Goal: Check status

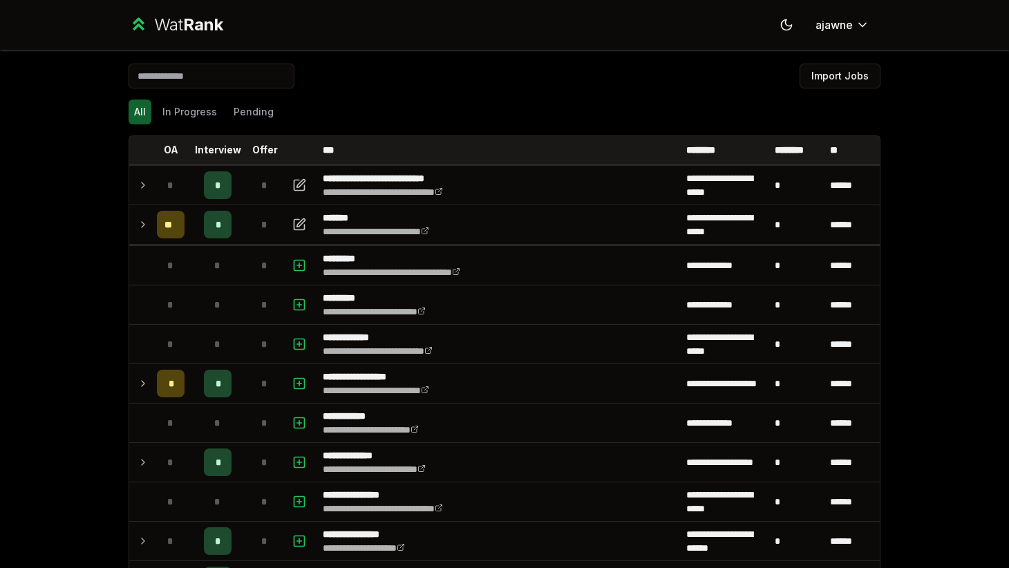
scroll to position [1, 0]
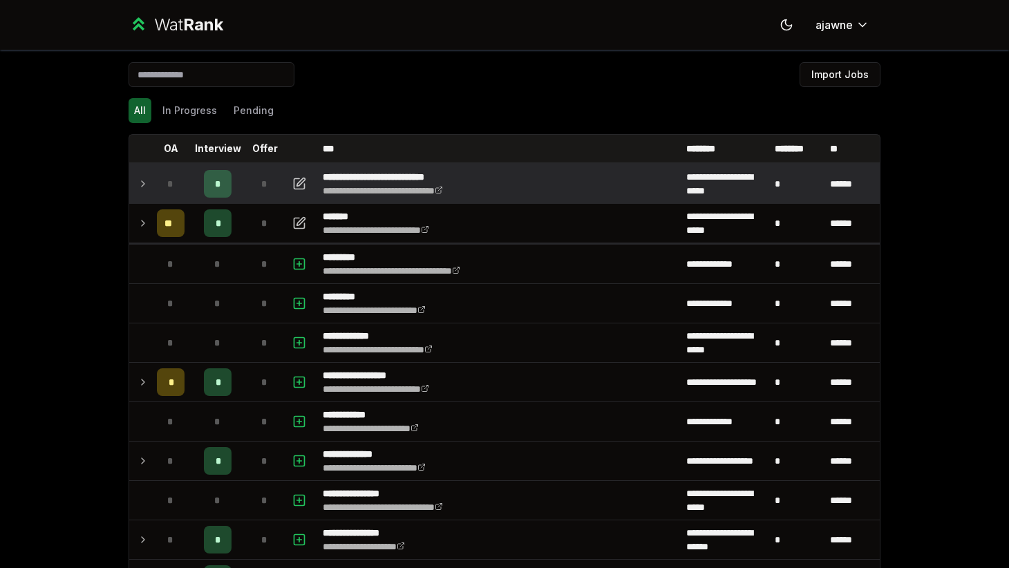
click at [143, 186] on icon at bounding box center [142, 183] width 11 height 17
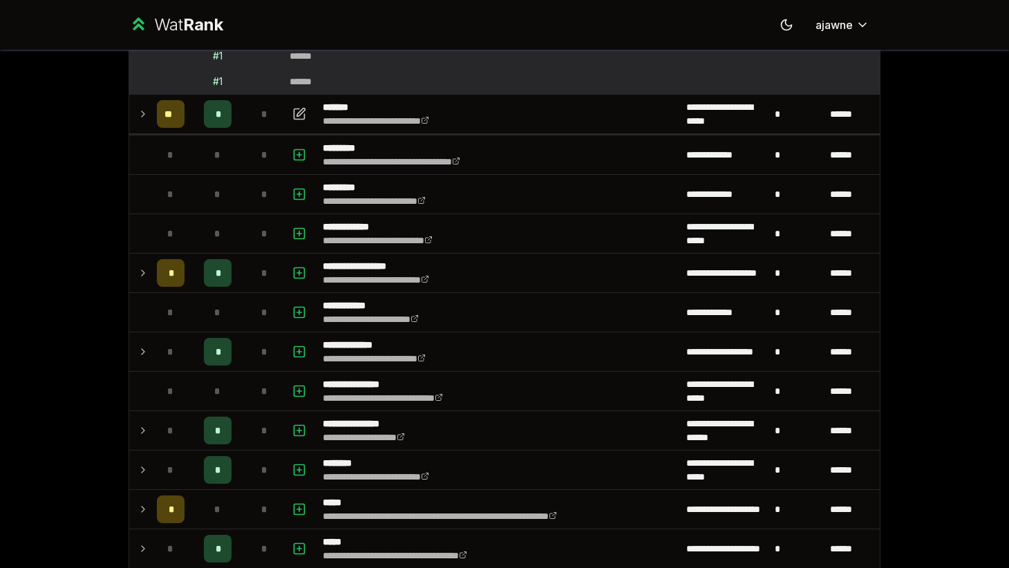
scroll to position [192, 0]
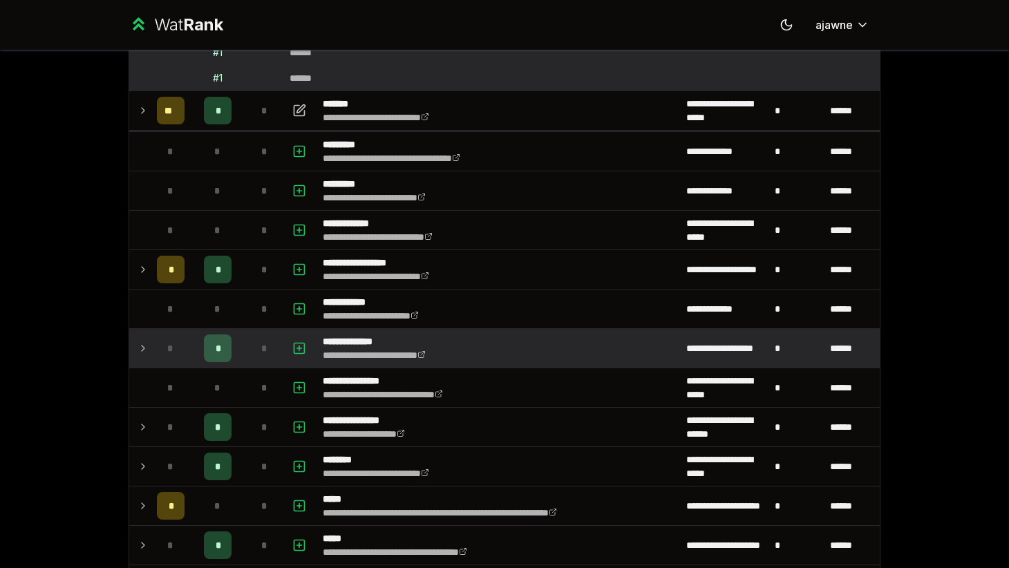
click at [149, 341] on td at bounding box center [140, 348] width 22 height 39
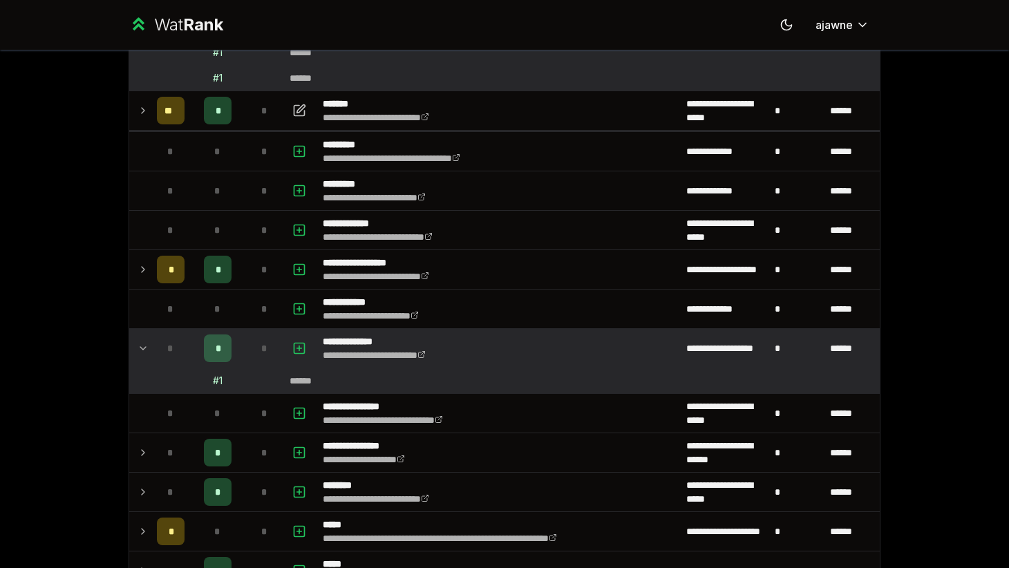
scroll to position [0, 0]
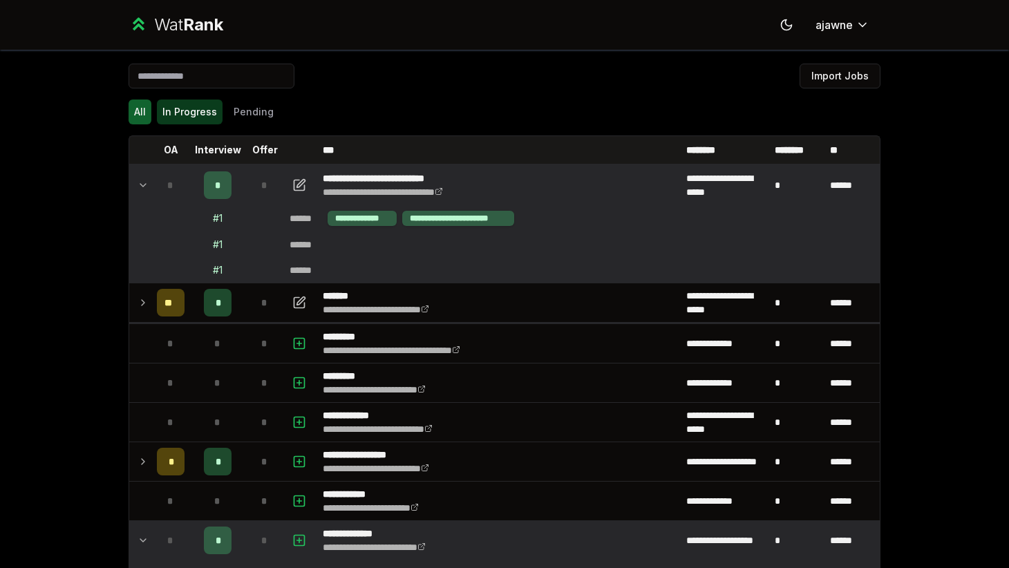
click at [190, 115] on button "In Progress" at bounding box center [190, 111] width 66 height 25
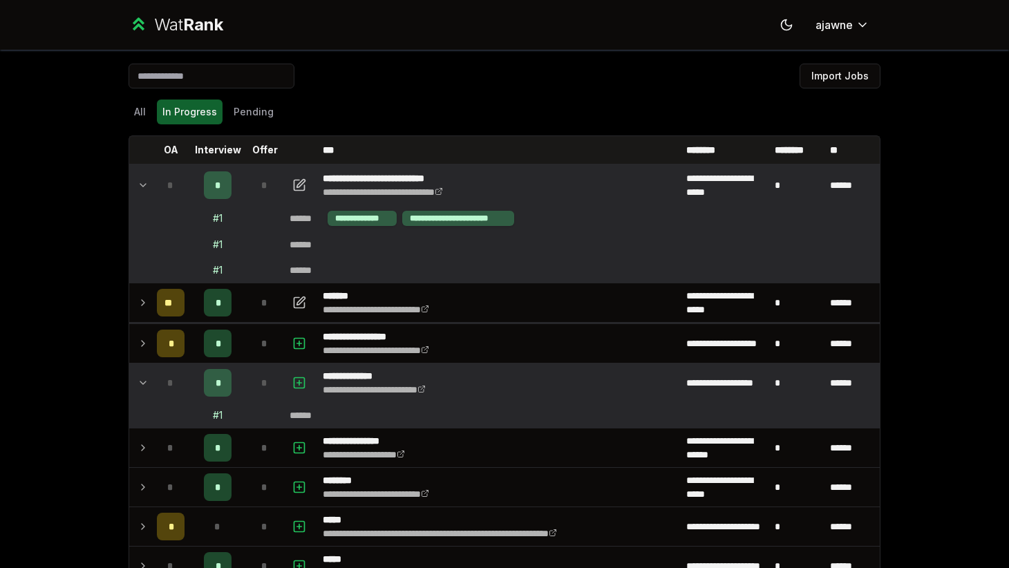
click at [276, 116] on div "All In Progress Pending" at bounding box center [505, 111] width 752 height 25
click at [266, 116] on button "Pending" at bounding box center [253, 111] width 51 height 25
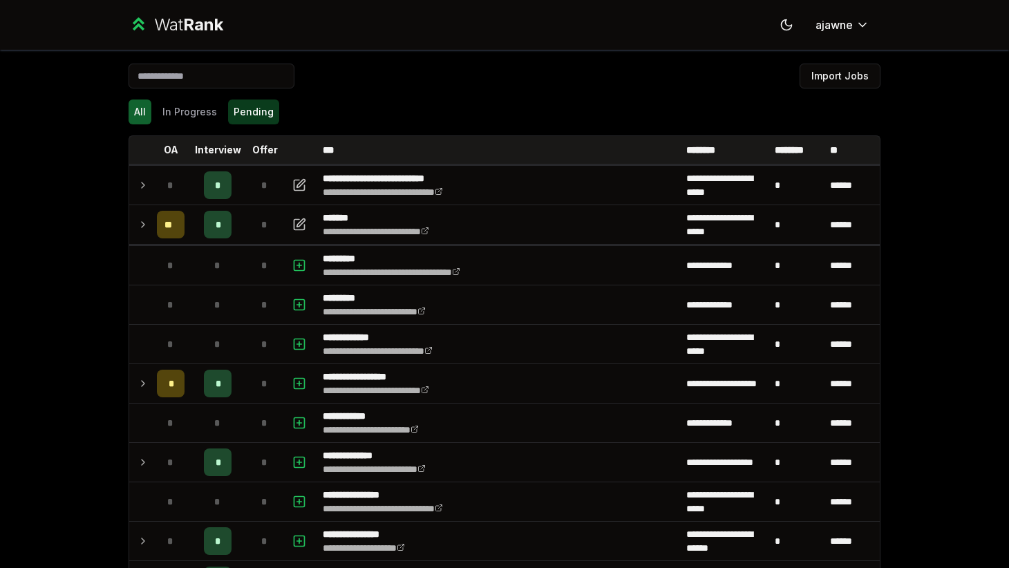
click at [243, 113] on button "Pending" at bounding box center [253, 111] width 51 height 25
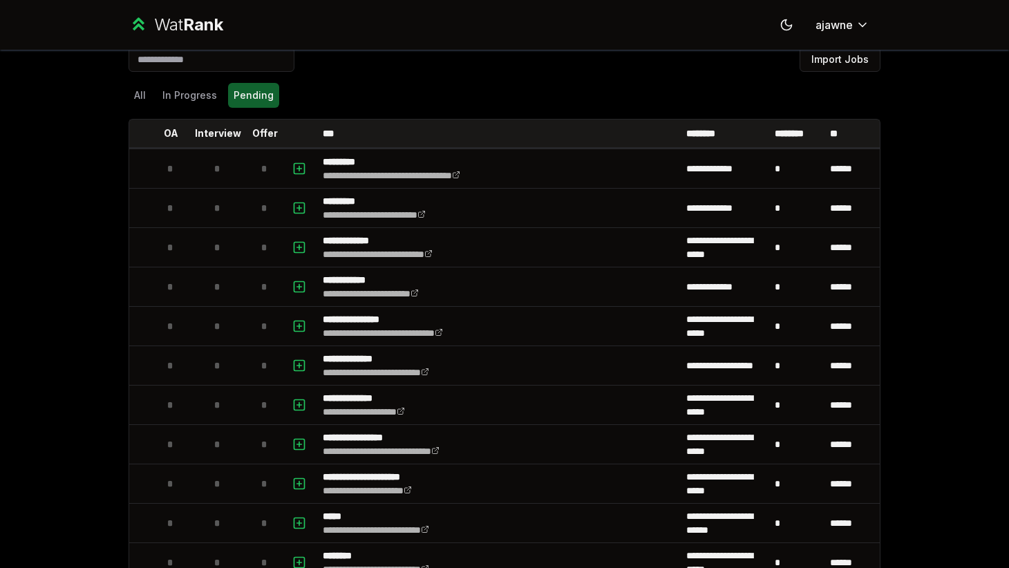
scroll to position [26, 0]
